Goal: Transaction & Acquisition: Book appointment/travel/reservation

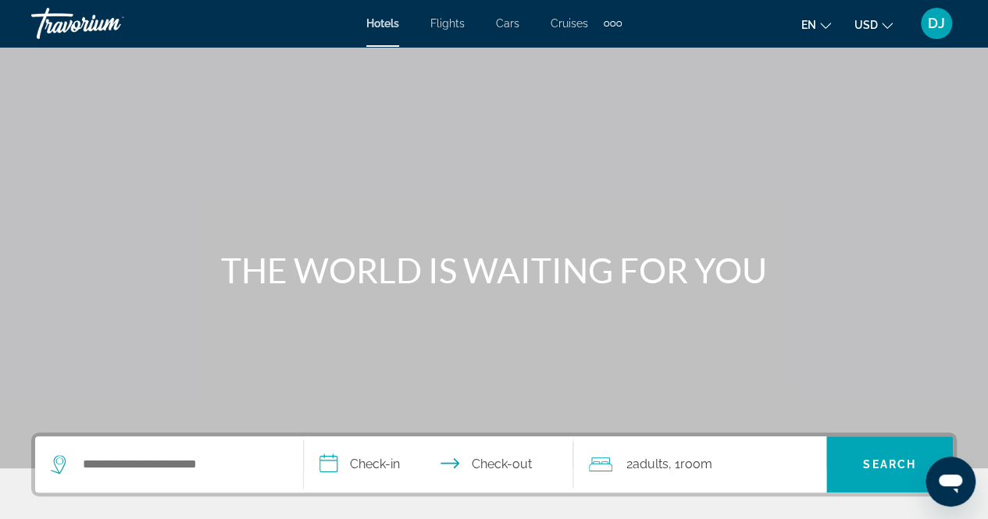
scroll to position [98, 0]
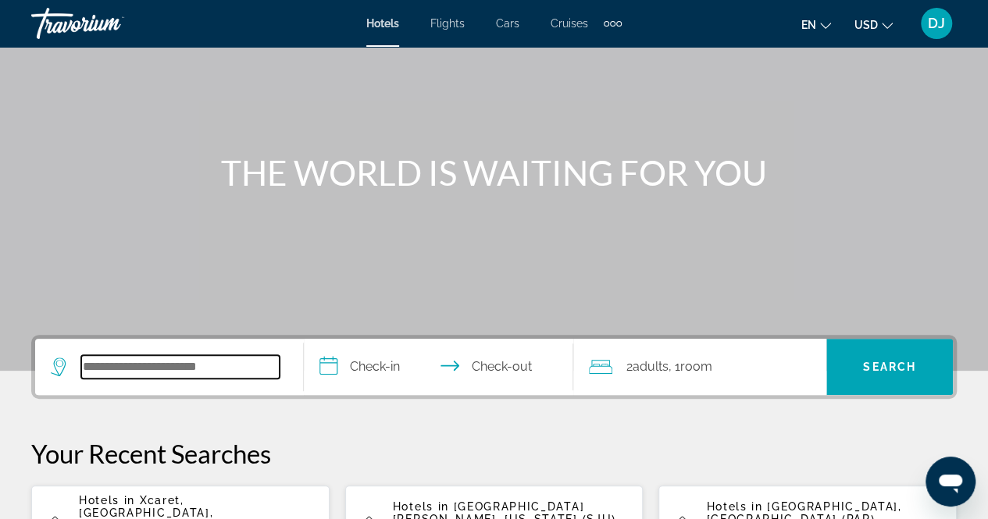
click at [198, 369] on input "Search hotel destination" at bounding box center [180, 366] width 198 height 23
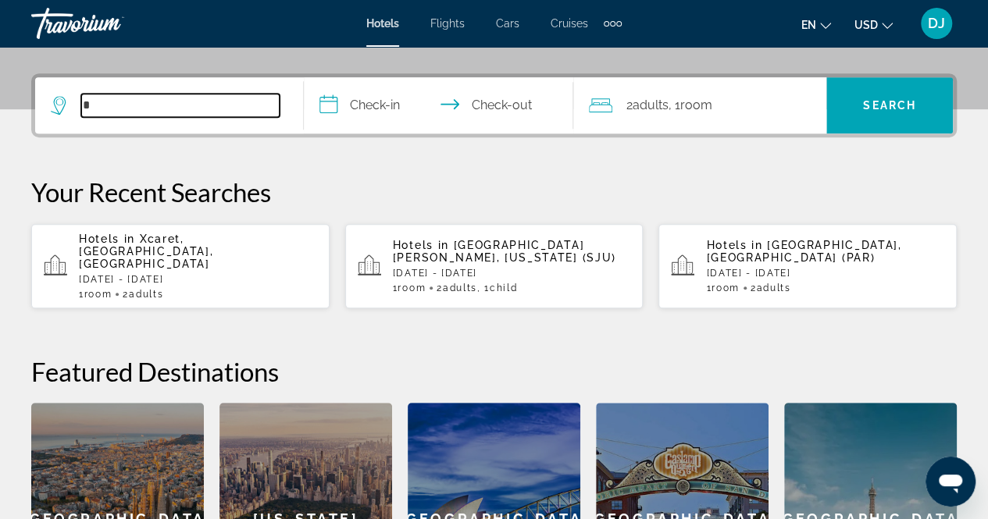
scroll to position [381, 0]
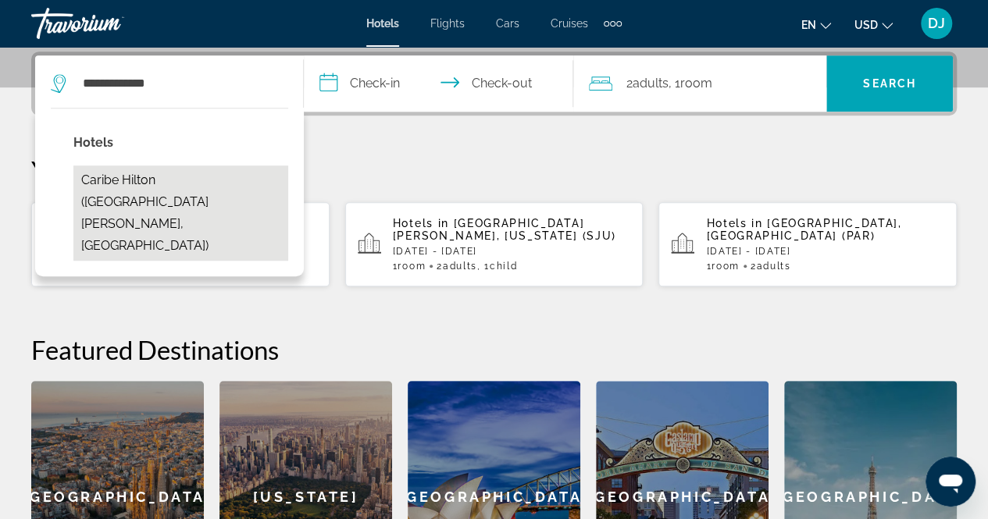
click at [223, 179] on button "Caribe Hilton (San Juan, PR)" at bounding box center [180, 213] width 215 height 95
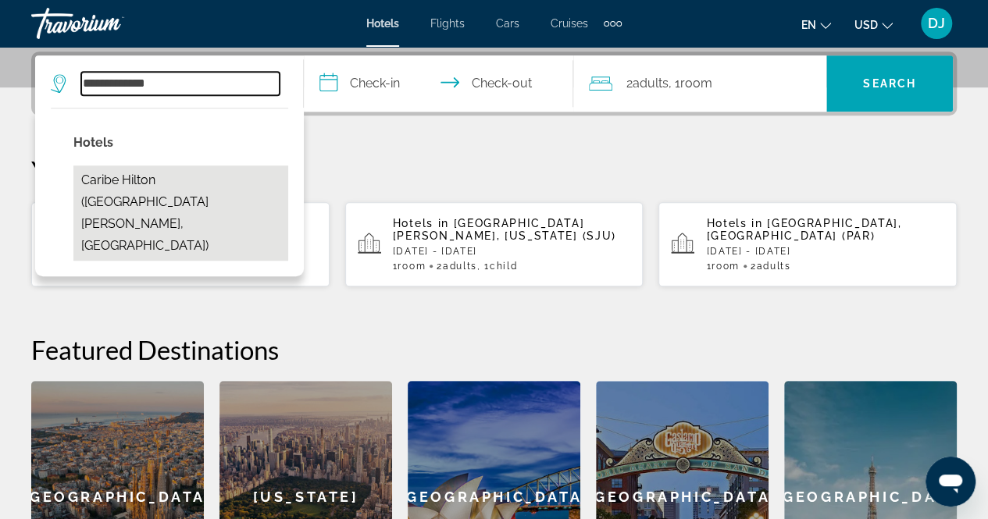
type input "**********"
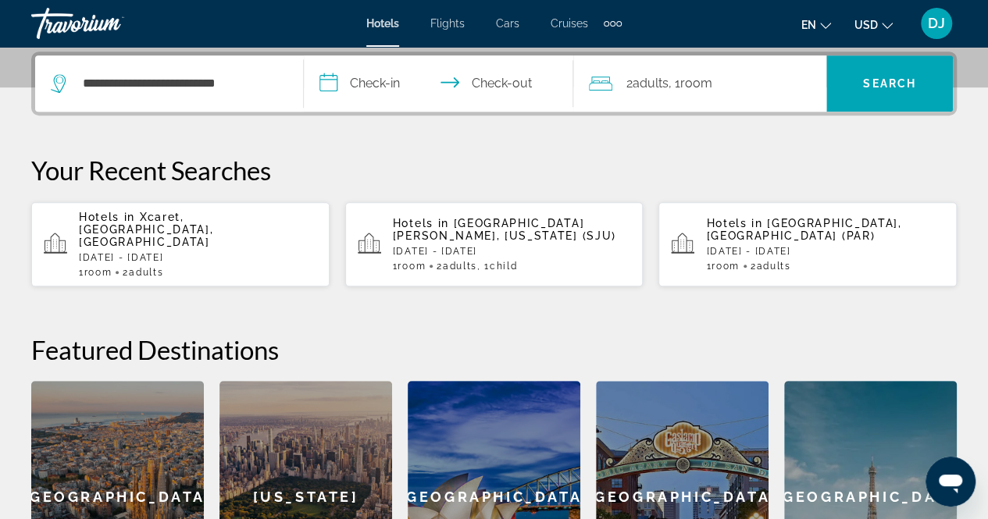
click at [397, 79] on input "**********" at bounding box center [441, 85] width 275 height 61
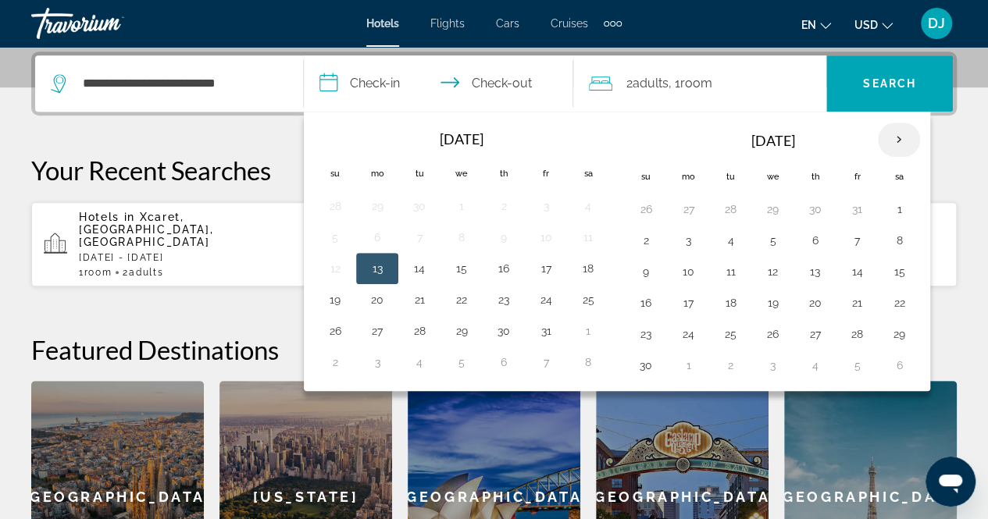
click at [888, 132] on th "Next month" at bounding box center [898, 140] width 42 height 34
click at [810, 294] on button "19" at bounding box center [814, 303] width 25 height 22
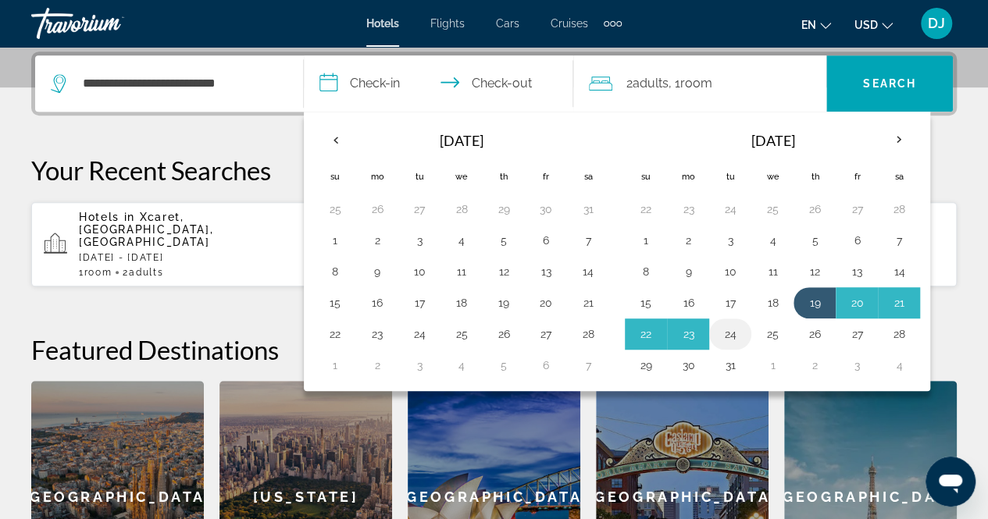
click at [721, 330] on button "24" at bounding box center [729, 334] width 25 height 22
type input "**********"
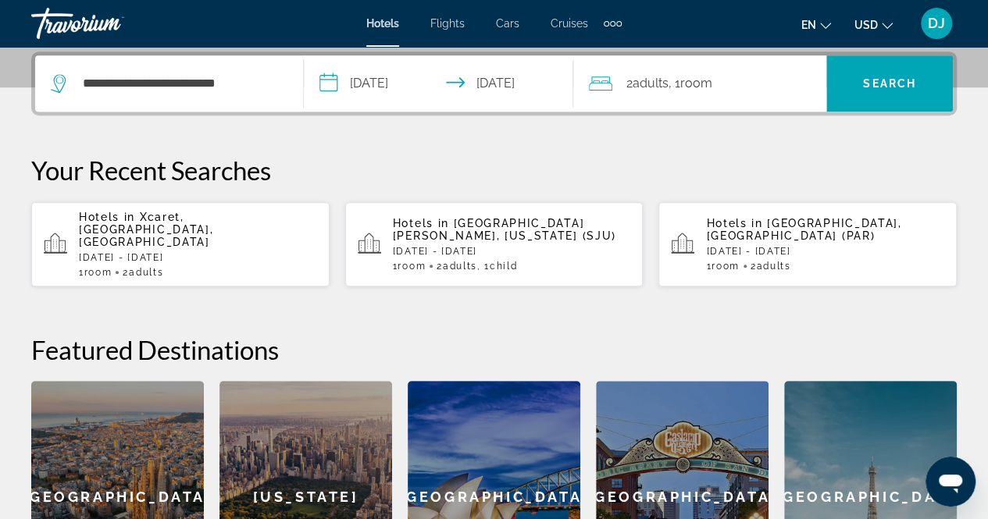
click at [724, 77] on div "2 Adult Adults , 1 Room rooms" at bounding box center [707, 84] width 237 height 22
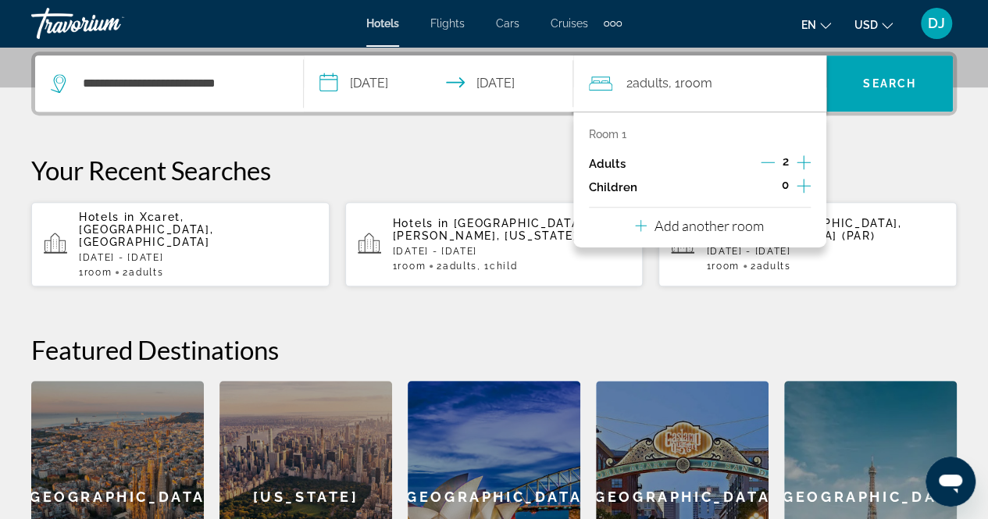
click at [798, 180] on icon "Increment children" at bounding box center [803, 185] width 14 height 19
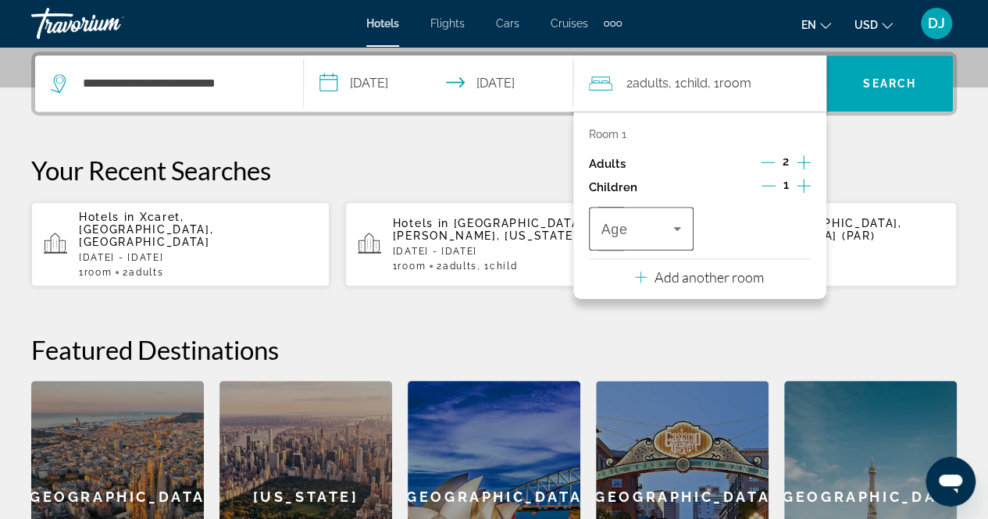
click at [640, 215] on div "Travelers: 2 adults, 1 child" at bounding box center [641, 229] width 80 height 44
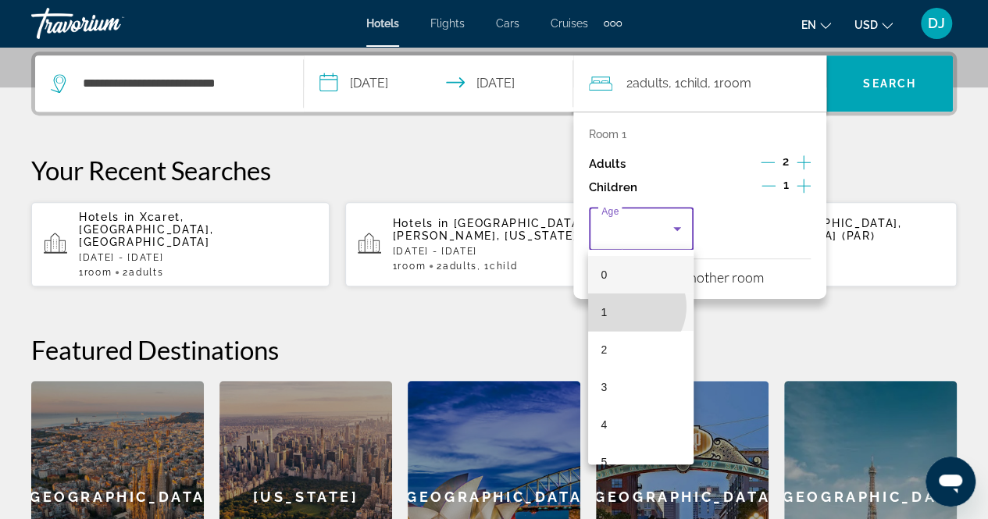
click at [627, 307] on mat-option "1" at bounding box center [640, 312] width 105 height 37
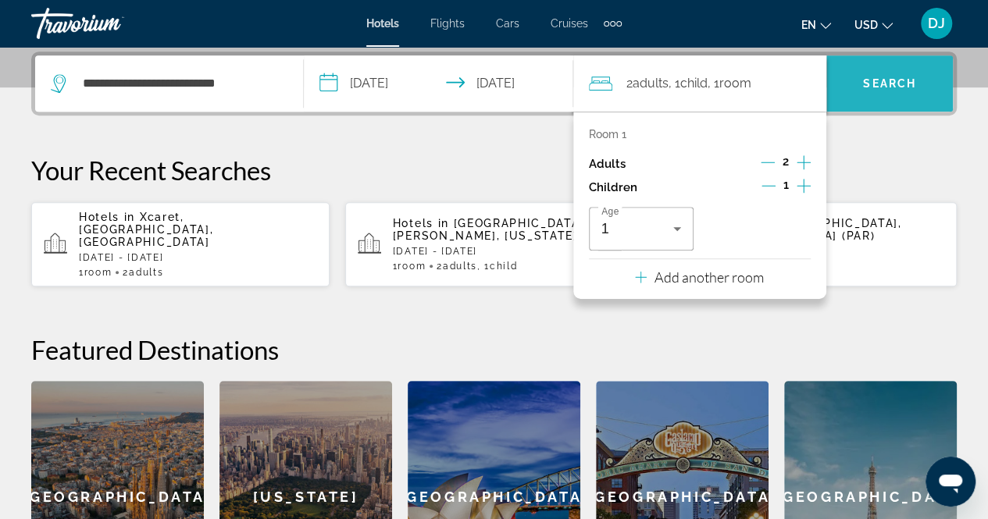
click at [880, 94] on span "Search" at bounding box center [889, 83] width 126 height 37
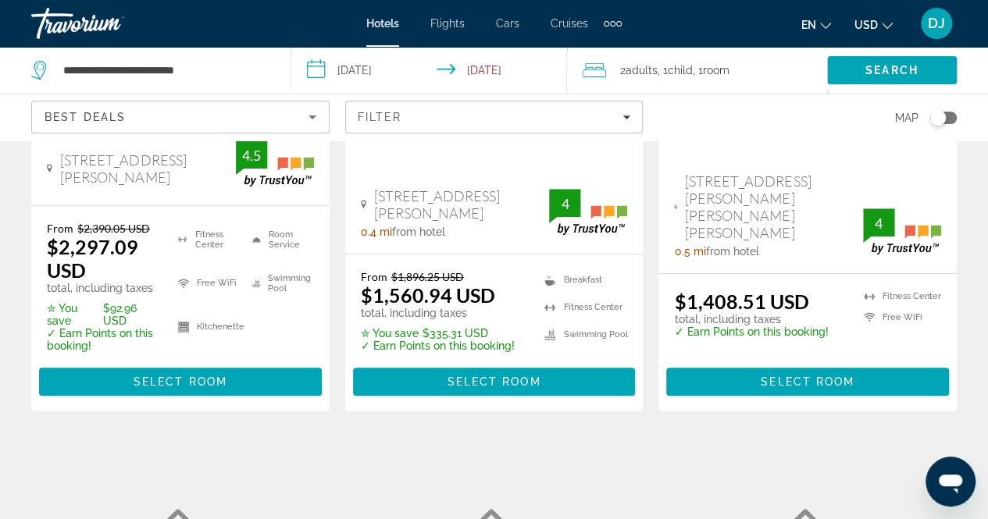
scroll to position [377, 0]
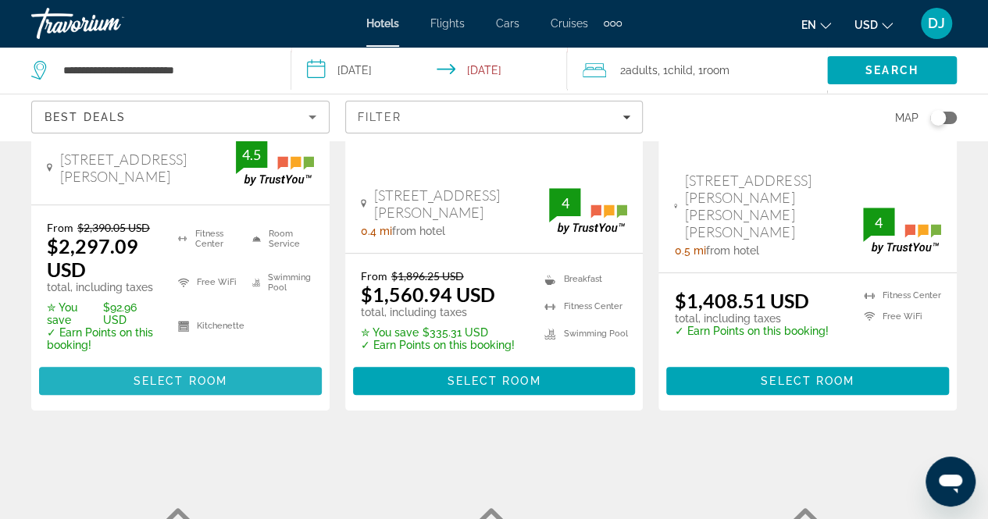
click at [289, 400] on span "Main content" at bounding box center [180, 380] width 283 height 37
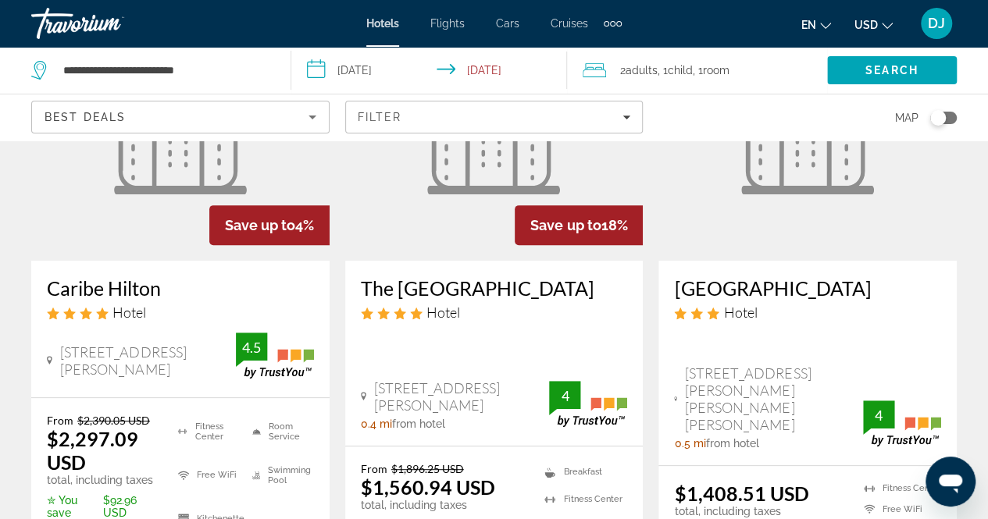
scroll to position [186, 0]
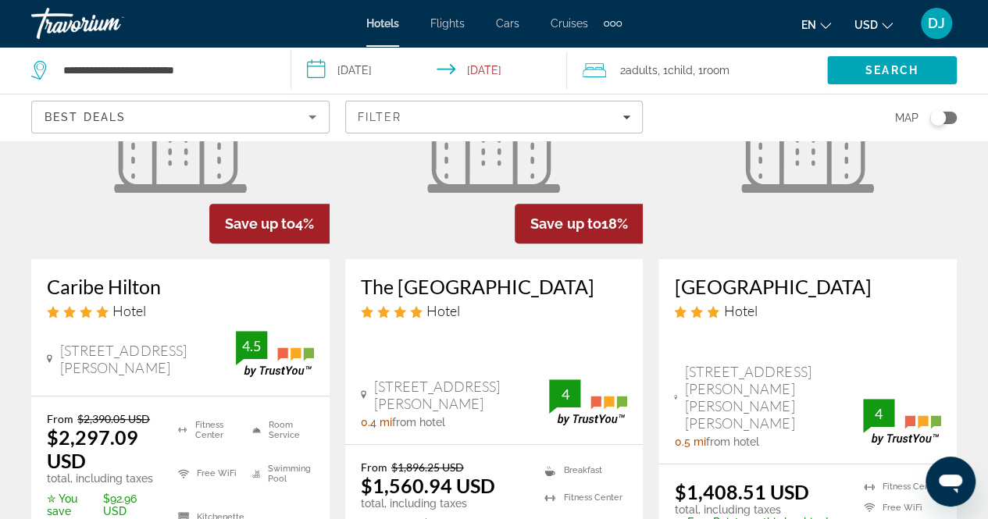
click at [148, 224] on figure "Main content" at bounding box center [180, 134] width 298 height 250
